Goal: Information Seeking & Learning: Find specific fact

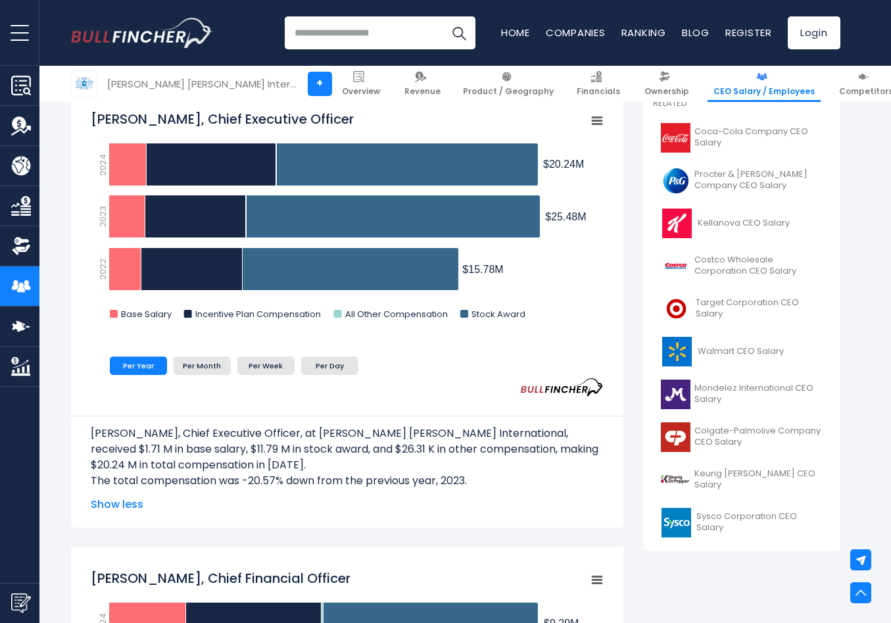
scroll to position [376, 0]
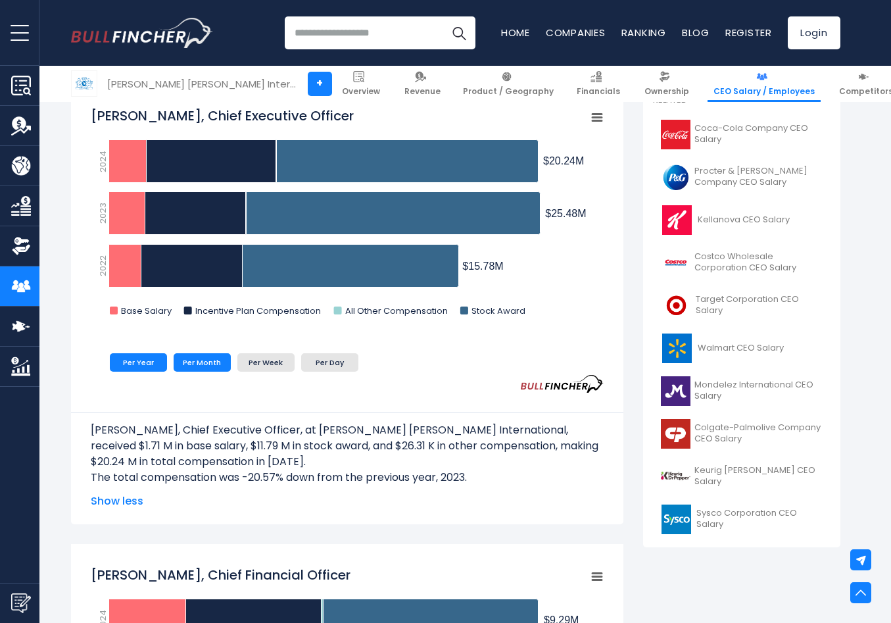
click at [216, 361] on li "Per Month" at bounding box center [202, 362] width 57 height 18
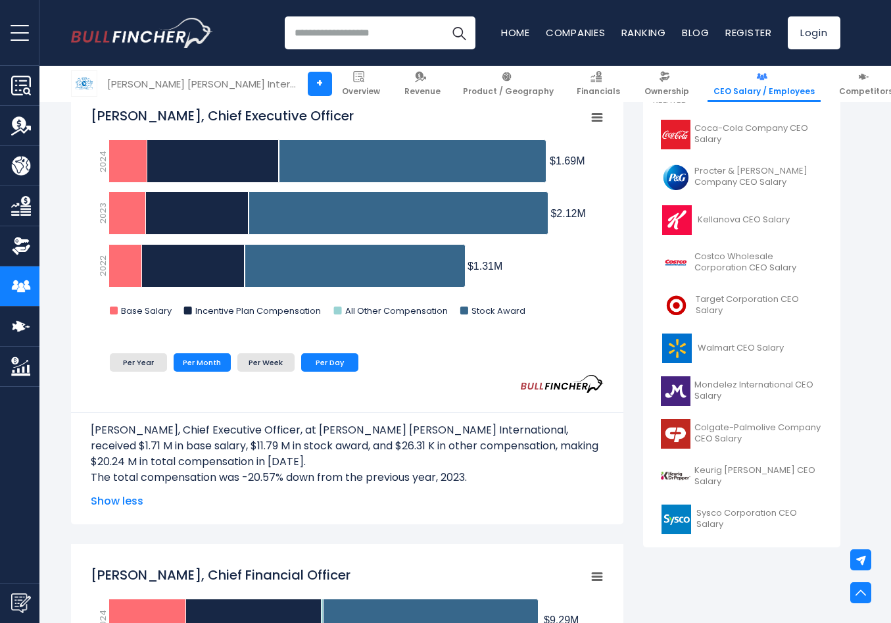
click at [335, 360] on li "Per Day" at bounding box center [329, 362] width 57 height 18
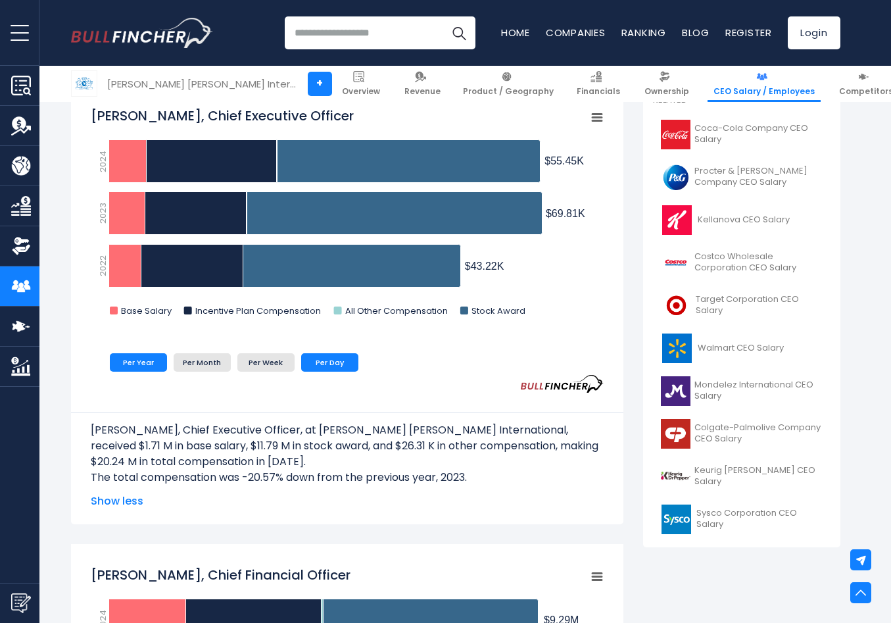
click at [153, 361] on li "Per Year" at bounding box center [138, 362] width 57 height 18
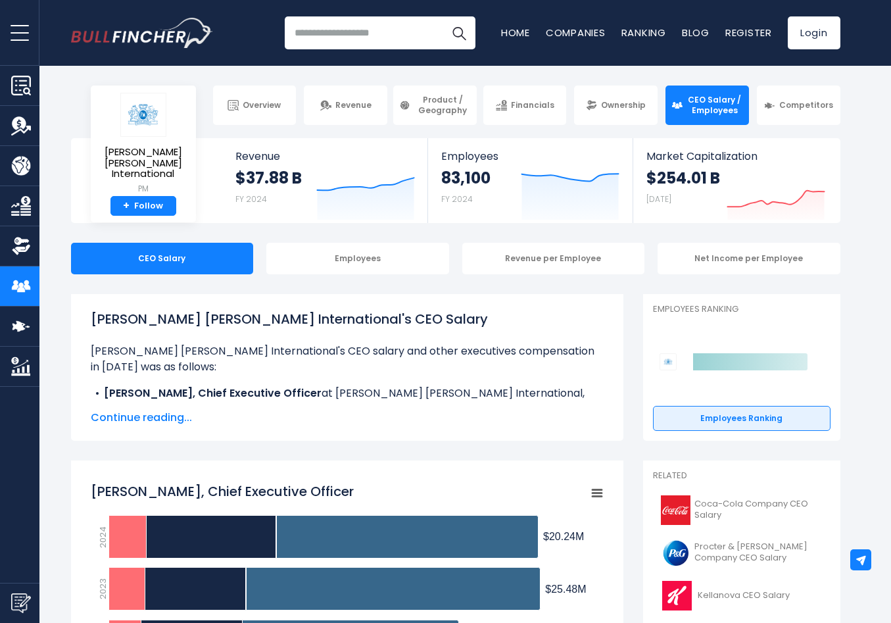
scroll to position [0, 0]
click at [347, 260] on div "Employees" at bounding box center [357, 259] width 183 height 32
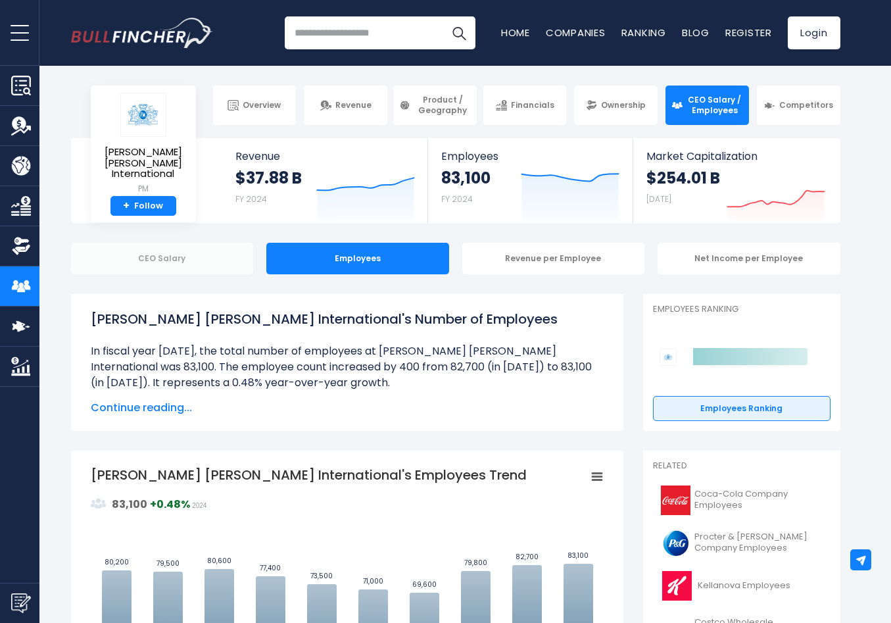
click at [191, 266] on div "CEO Salary" at bounding box center [162, 259] width 183 height 32
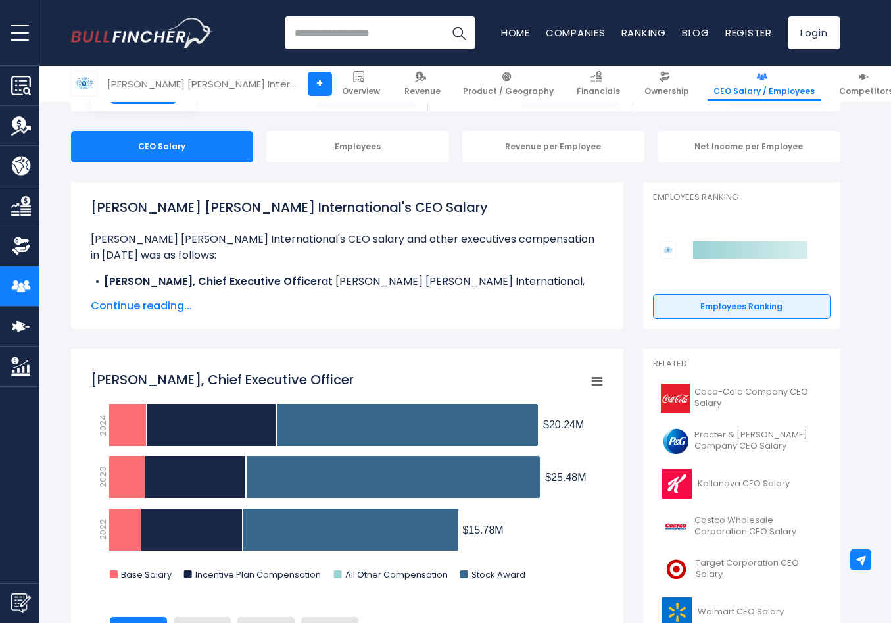
scroll to position [118, 0]
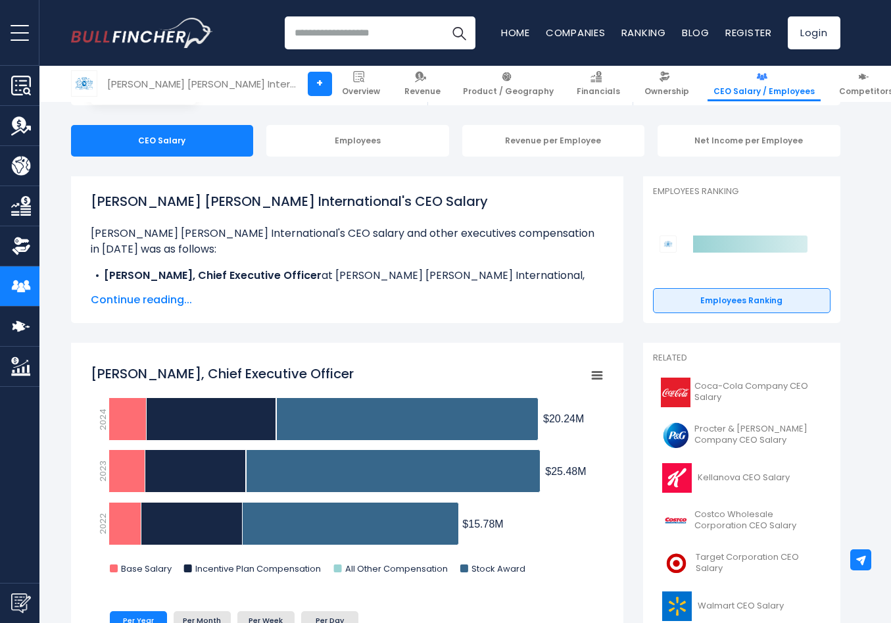
click at [156, 303] on span "Continue reading..." at bounding box center [347, 300] width 513 height 16
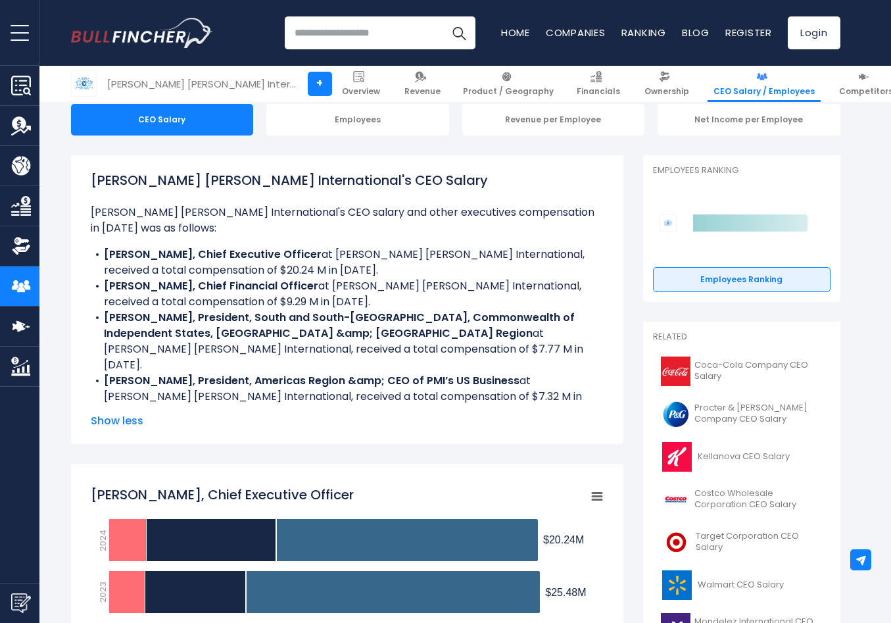
scroll to position [151, 0]
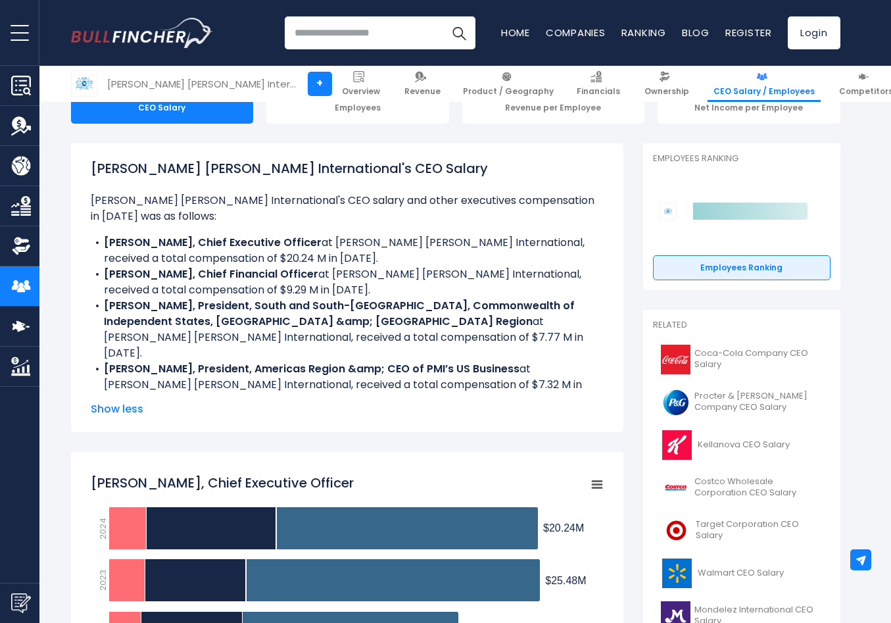
click at [166, 408] on b "[PERSON_NAME], President, Smoke-Free Inhalable Products &amp; Chief Consumer Of…" at bounding box center [329, 423] width 451 height 31
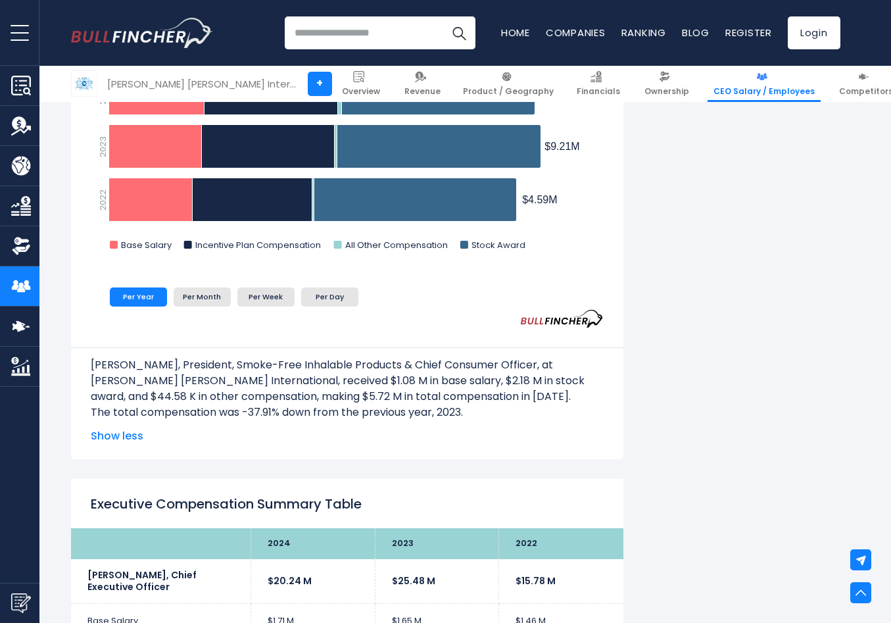
scroll to position [2451, 0]
